Goal: Transaction & Acquisition: Purchase product/service

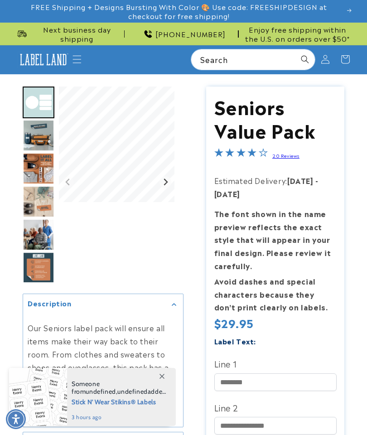
click at [75, 55] on icon "Menu" at bounding box center [76, 59] width 9 height 9
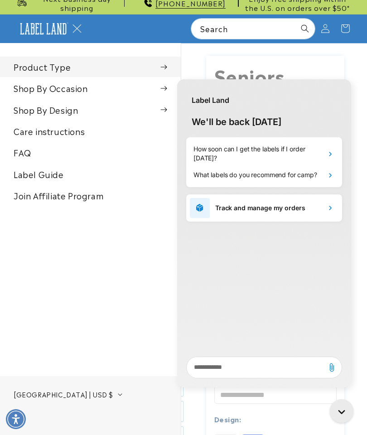
click at [167, 69] on span at bounding box center [163, 66] width 7 height 9
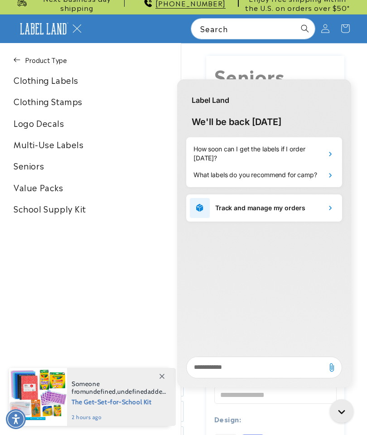
click at [81, 145] on link "Multi-Use Labels" at bounding box center [90, 144] width 181 height 20
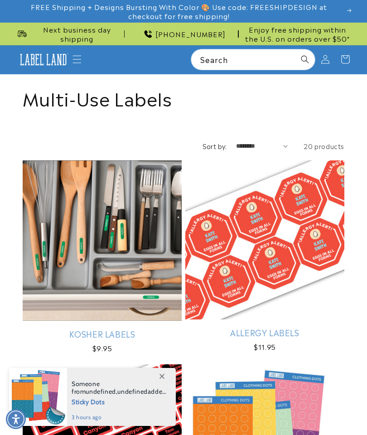
click at [79, 53] on span "Menu" at bounding box center [77, 59] width 20 height 20
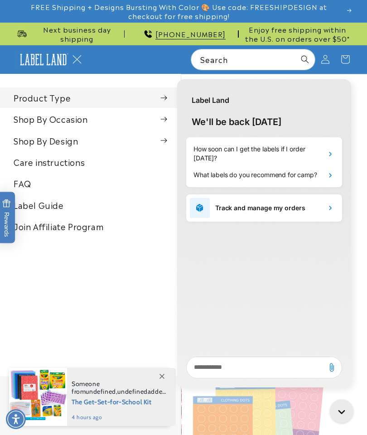
click at [57, 205] on link "Label Guide" at bounding box center [90, 205] width 181 height 20
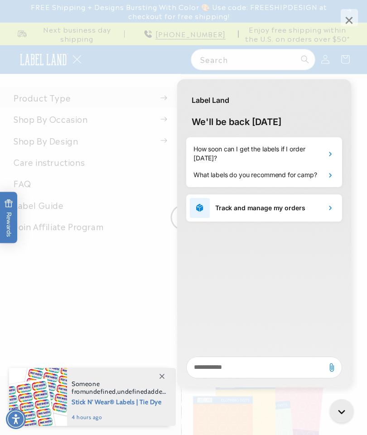
click at [339, 405] on icon "Close gorgias live chat" at bounding box center [341, 411] width 14 height 18
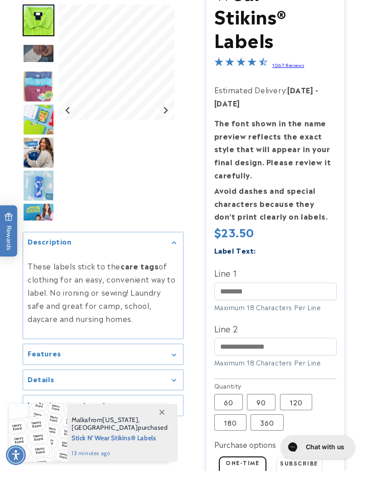
scroll to position [130, 0]
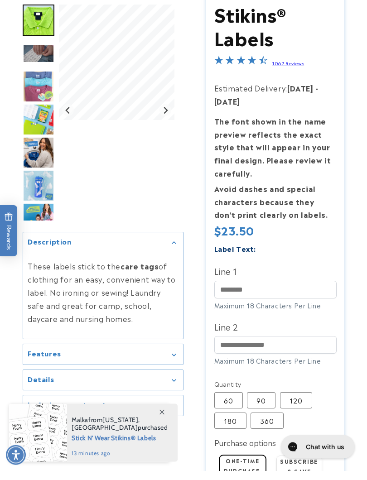
click at [176, 363] on icon "Gallery Viewer" at bounding box center [174, 364] width 5 height 3
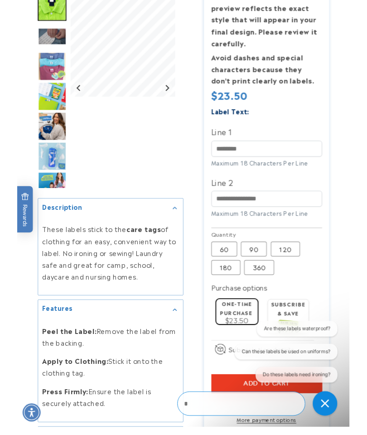
scroll to position [0, 0]
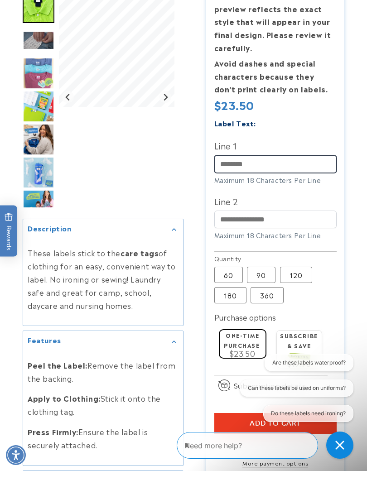
click at [274, 165] on input "Line 1" at bounding box center [275, 173] width 122 height 18
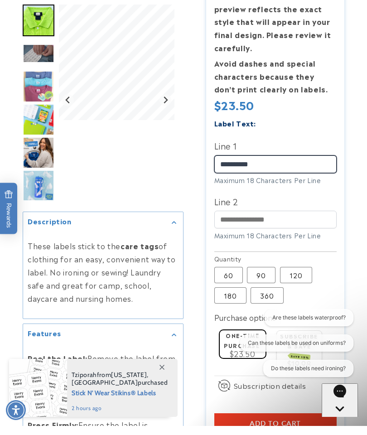
type input "**********"
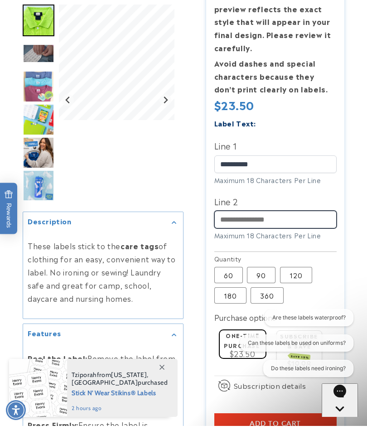
click at [285, 220] on input "Line 2" at bounding box center [275, 229] width 122 height 18
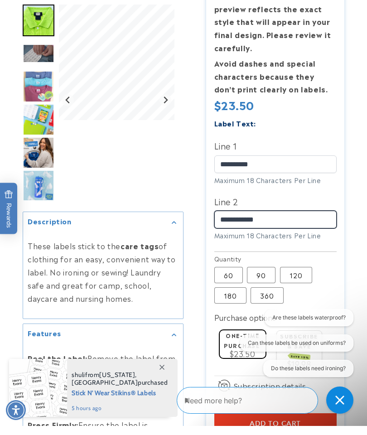
type input "**********"
click at [298, 276] on label "120 Variant sold out or unavailable" at bounding box center [296, 284] width 32 height 16
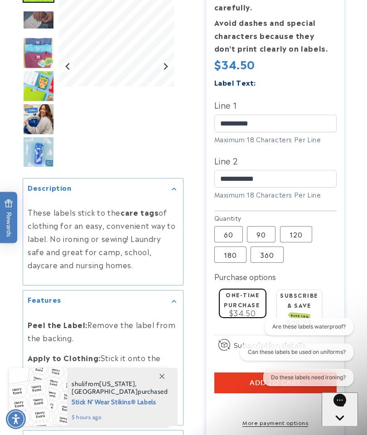
scroll to position [320, 0]
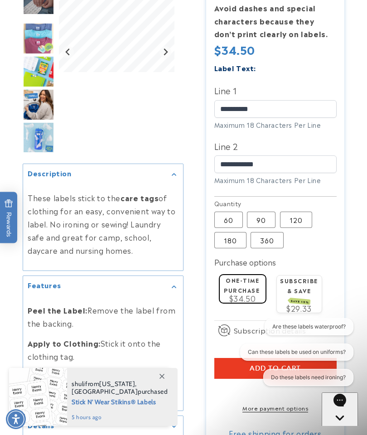
click at [239, 238] on label "180 Variant sold out or unavailable" at bounding box center [230, 240] width 32 height 16
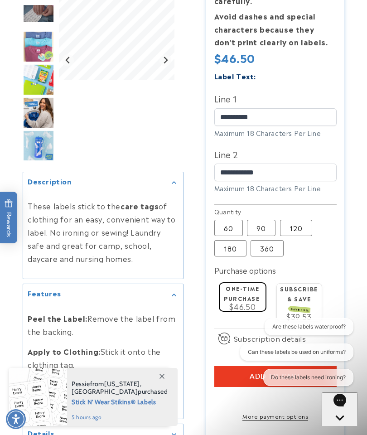
scroll to position [305, 0]
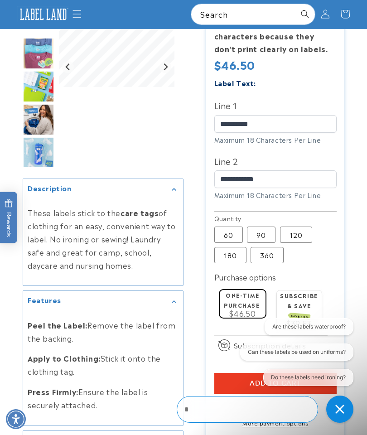
click at [302, 232] on label "120 Variant sold out or unavailable" at bounding box center [296, 234] width 32 height 16
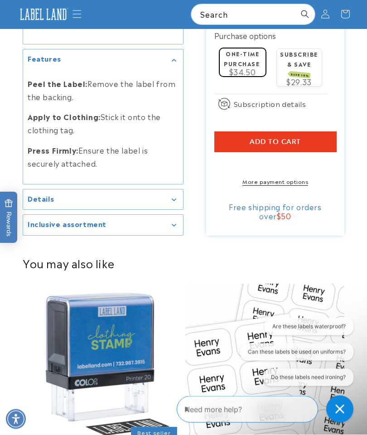
scroll to position [540, 0]
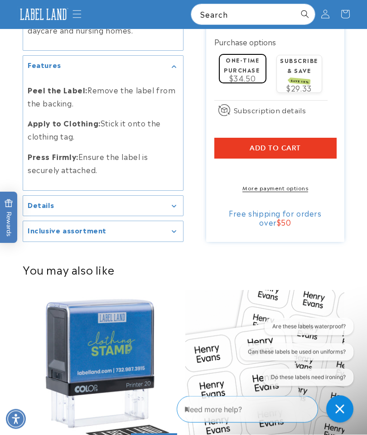
click at [310, 150] on button "Add to cart" at bounding box center [275, 148] width 122 height 21
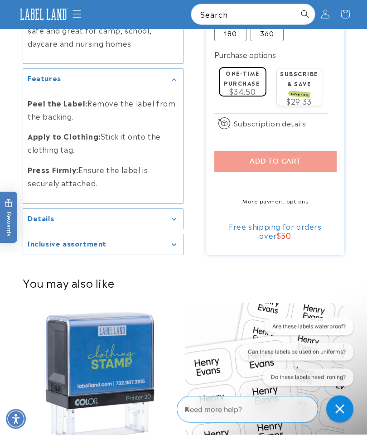
scroll to position [540, 0]
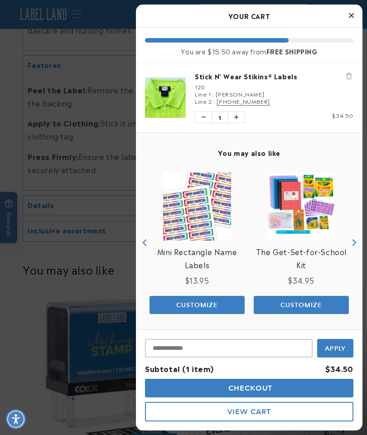
click at [268, 385] on span "Checkout" at bounding box center [249, 387] width 47 height 9
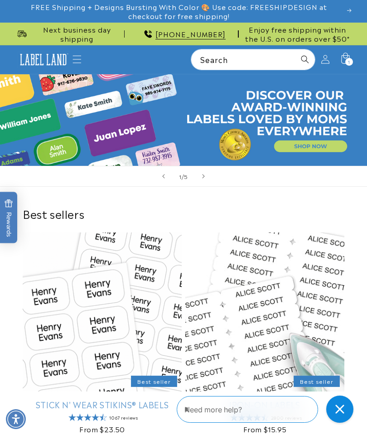
click at [344, 65] on icon at bounding box center [345, 59] width 20 height 20
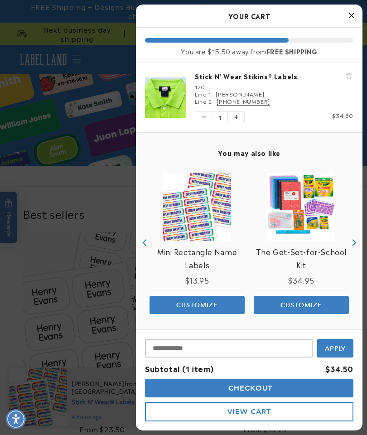
click at [257, 389] on span "Checkout" at bounding box center [249, 387] width 47 height 9
